Goal: Information Seeking & Learning: Learn about a topic

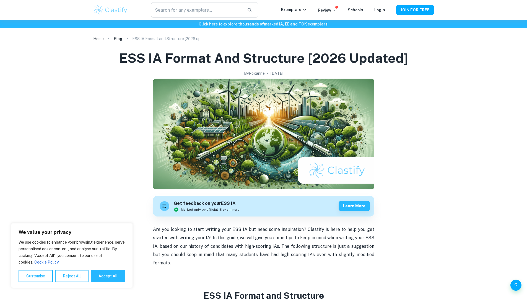
drag, startPoint x: 0, startPoint y: 0, endPoint x: 102, endPoint y: 169, distance: 197.6
drag, startPoint x: 102, startPoint y: 169, endPoint x: 86, endPoint y: 8, distance: 162.1
click at [86, 8] on div "​ Exemplars Review Schools Login JOIN FOR FREE" at bounding box center [263, 10] width 527 height 20
drag, startPoint x: 86, startPoint y: 8, endPoint x: 482, endPoint y: 144, distance: 418.5
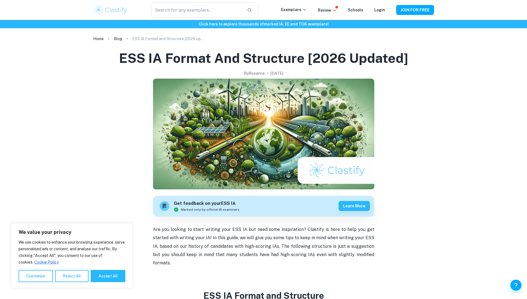
drag, startPoint x: 482, startPoint y: 144, endPoint x: 474, endPoint y: 149, distance: 9.1
drag, startPoint x: 474, startPoint y: 149, endPoint x: 464, endPoint y: 161, distance: 15.9
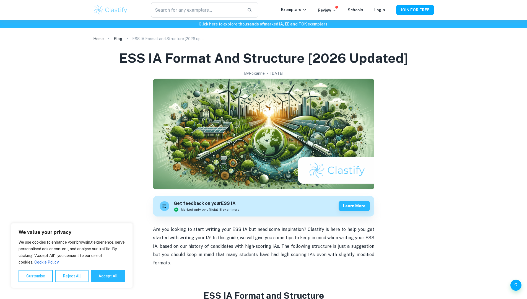
drag, startPoint x: 464, startPoint y: 161, endPoint x: 461, endPoint y: 167, distance: 6.7
drag, startPoint x: 461, startPoint y: 167, endPoint x: 450, endPoint y: 174, distance: 12.6
drag, startPoint x: 450, startPoint y: 174, endPoint x: 438, endPoint y: 183, distance: 15.0
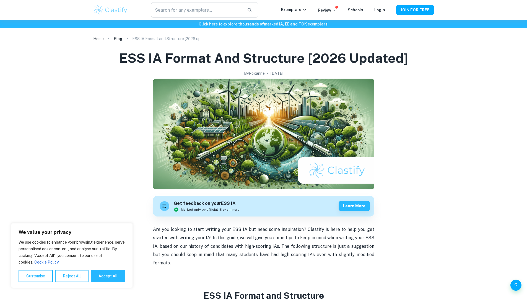
drag, startPoint x: 438, startPoint y: 183, endPoint x: 430, endPoint y: 198, distance: 17.6
drag, startPoint x: 430, startPoint y: 198, endPoint x: 108, endPoint y: 282, distance: 331.8
click at [108, 282] on button "Accept All" at bounding box center [108, 276] width 35 height 12
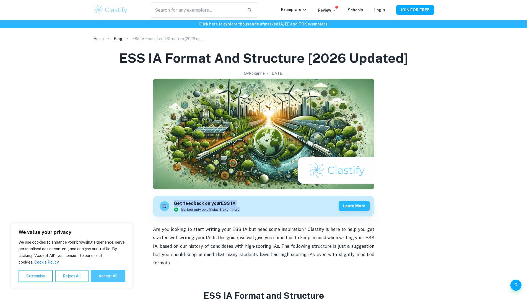
checkbox input "true"
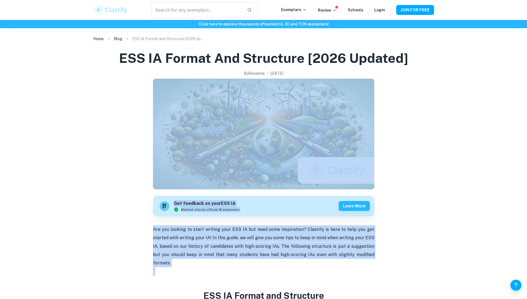
drag, startPoint x: 108, startPoint y: 282, endPoint x: 167, endPoint y: 92, distance: 198.0
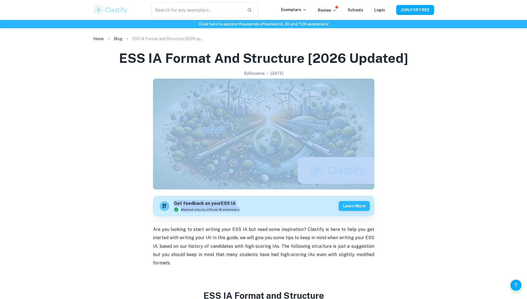
drag, startPoint x: 167, startPoint y: 92, endPoint x: 175, endPoint y: 136, distance: 44.5
